Goal: Find specific page/section: Find specific page/section

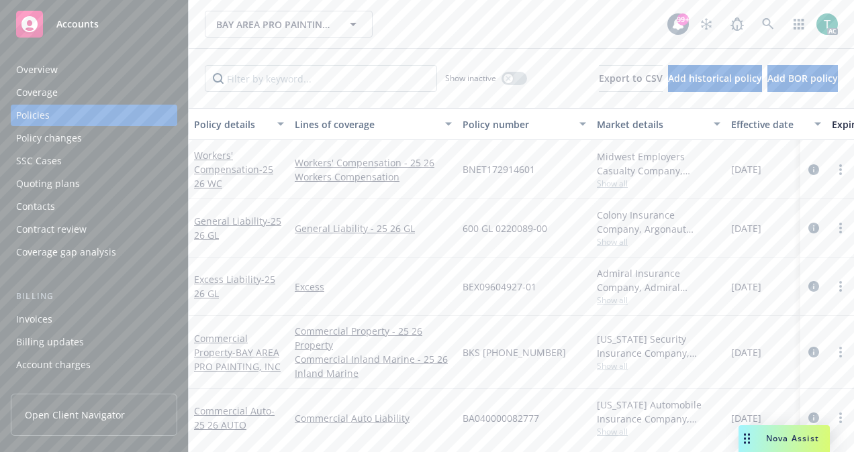
click at [614, 174] on div "Midwest Employers Casualty Company, [PERSON_NAME] Corporation, Risk Placement S…" at bounding box center [659, 164] width 124 height 28
click at [346, 74] on input "Filter by keyword..." at bounding box center [321, 78] width 232 height 27
paste input "600 GL 0220089-00"
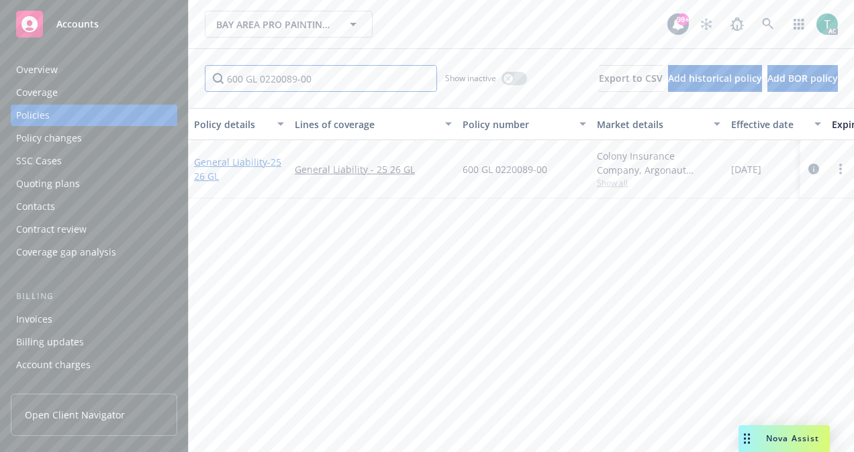
type input "600 GL 0220089-00"
click at [248, 160] on link "General Liability - 25 26 GL" at bounding box center [237, 169] width 87 height 27
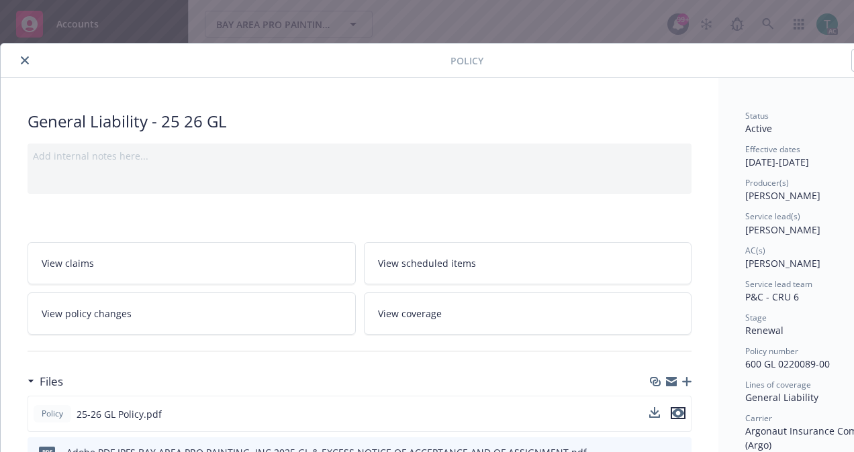
click at [681, 409] on icon "preview file" at bounding box center [678, 413] width 12 height 9
